Goal: Task Accomplishment & Management: Manage account settings

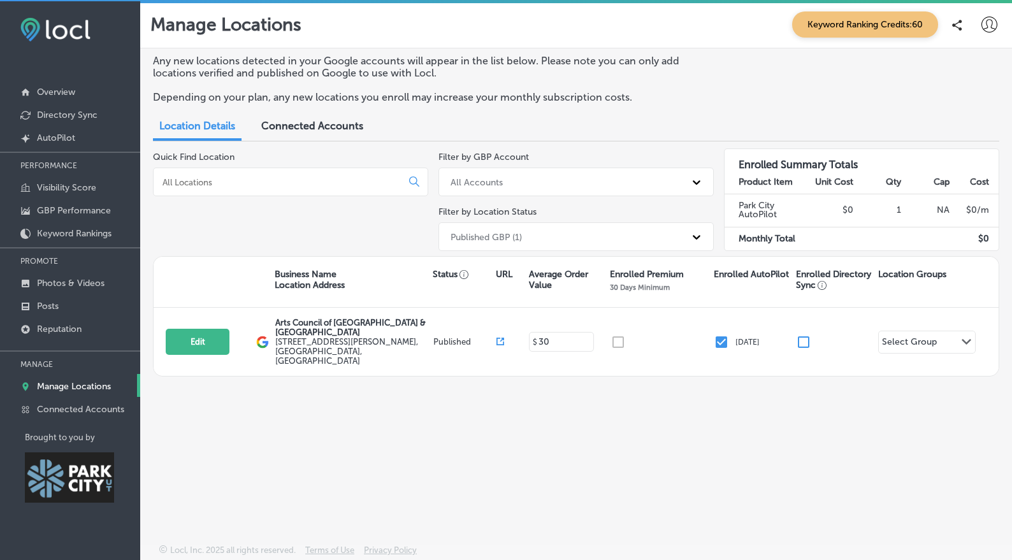
scroll to position [3, 0]
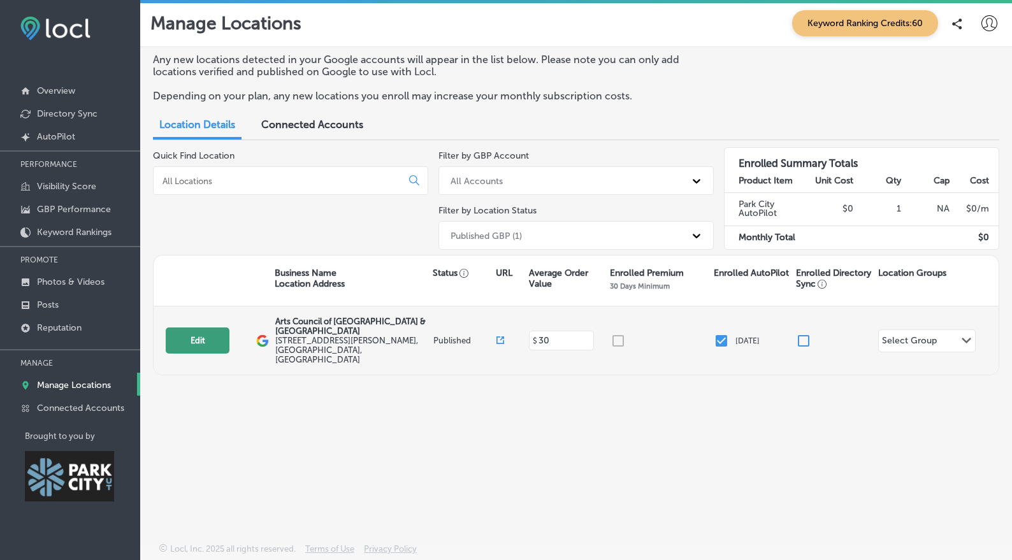
click at [218, 343] on button "Edit" at bounding box center [198, 341] width 64 height 26
select select "US"
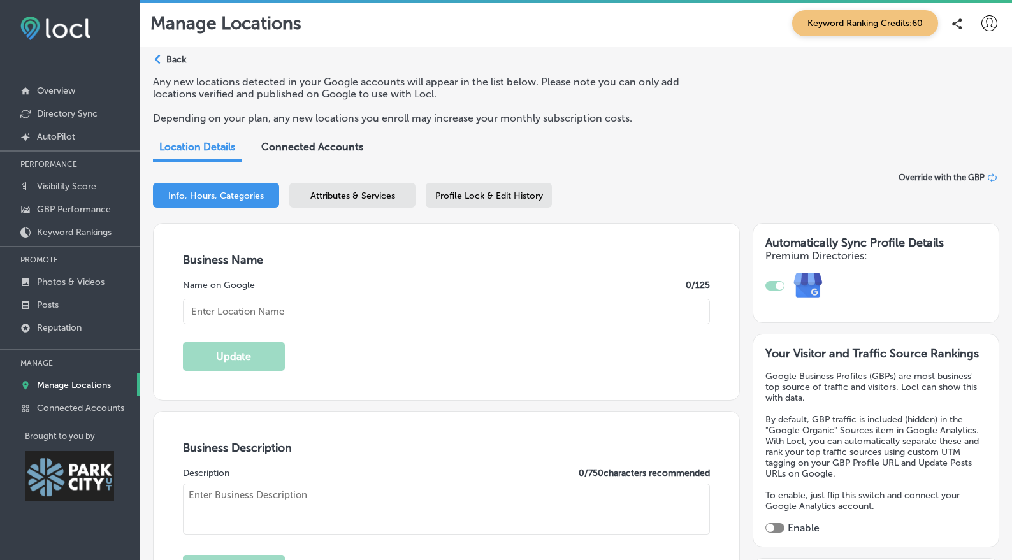
type input "[URL][DOMAIN_NAME]"
checkbox input "true"
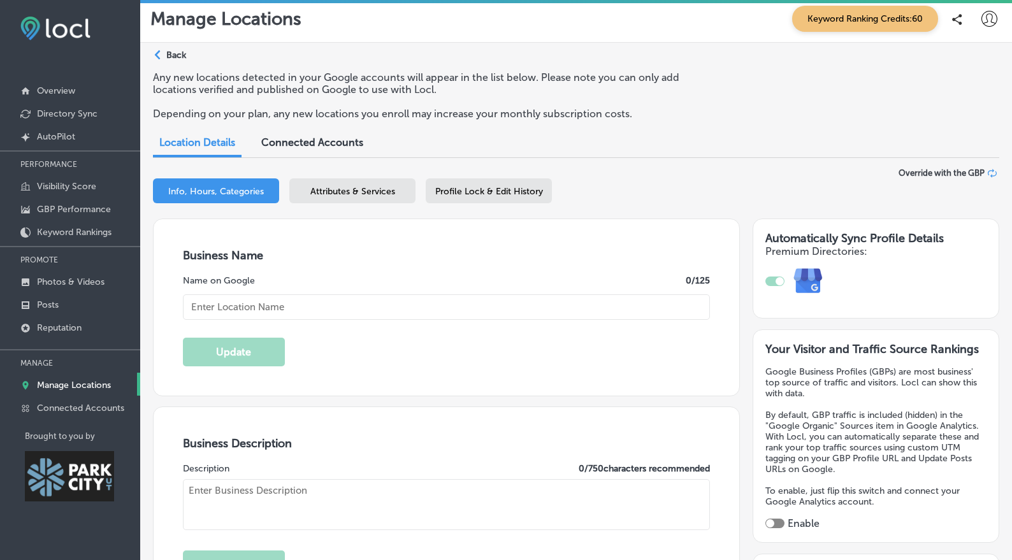
type textarea "The Arts Council of Park City & Summit County is a dynamic nonprofit and Local …"
type input "30"
type input "[PHONE_NUMBER]"
type input "Arts Council of [GEOGRAPHIC_DATA] & [GEOGRAPHIC_DATA]"
type input "[STREET_ADDRESS][PERSON_NAME]"
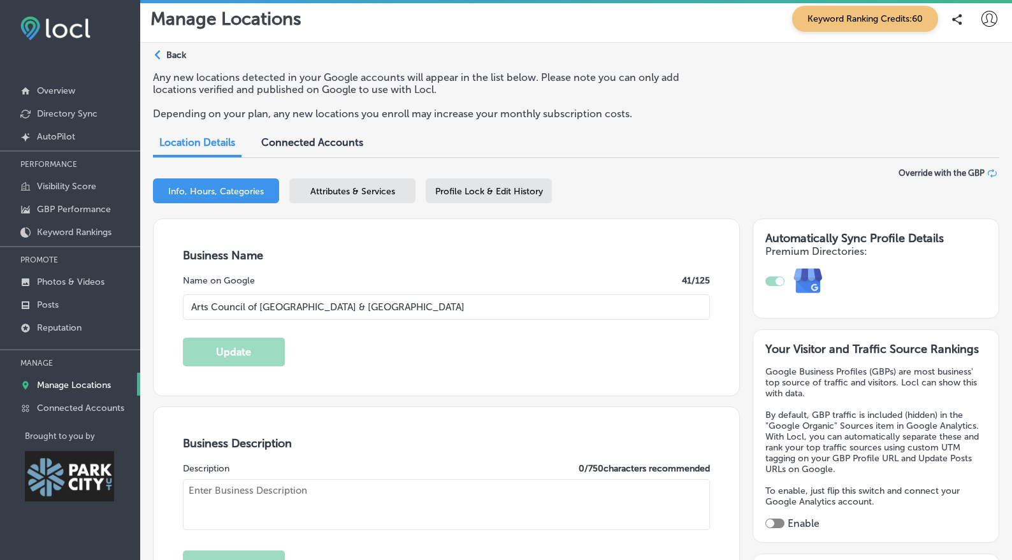
type input "[GEOGRAPHIC_DATA]"
type input "84060"
type input "US"
type textarea "The Arts Council of Park City & Summit County is a dynamic nonprofit and Local …"
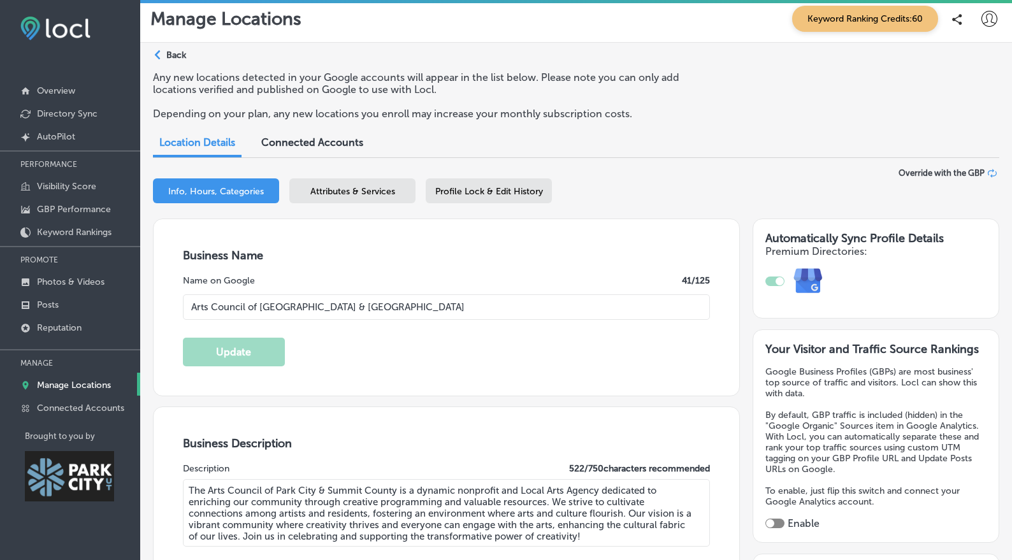
scroll to position [6, 0]
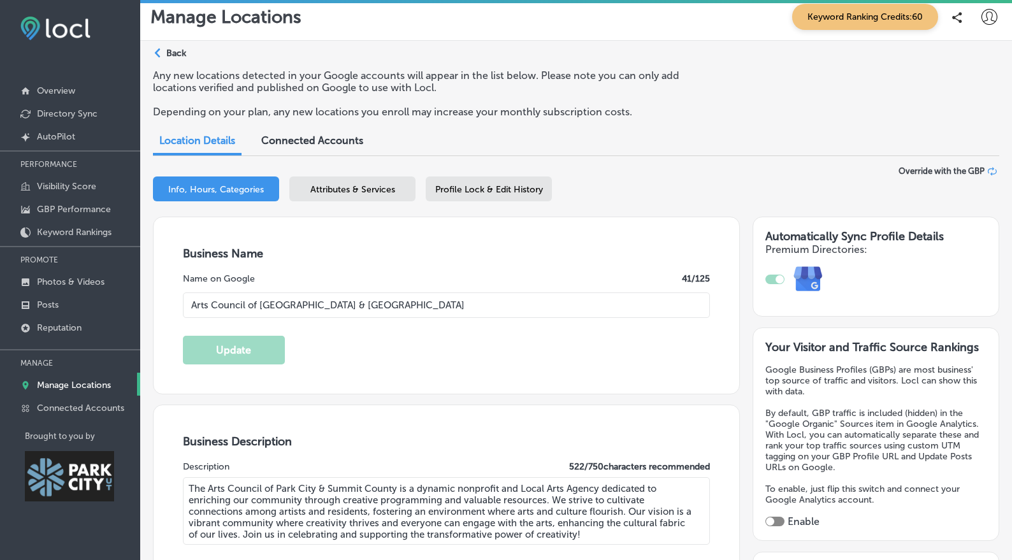
click at [161, 52] on polygon at bounding box center [158, 53] width 6 height 10
